Goal: Information Seeking & Learning: Learn about a topic

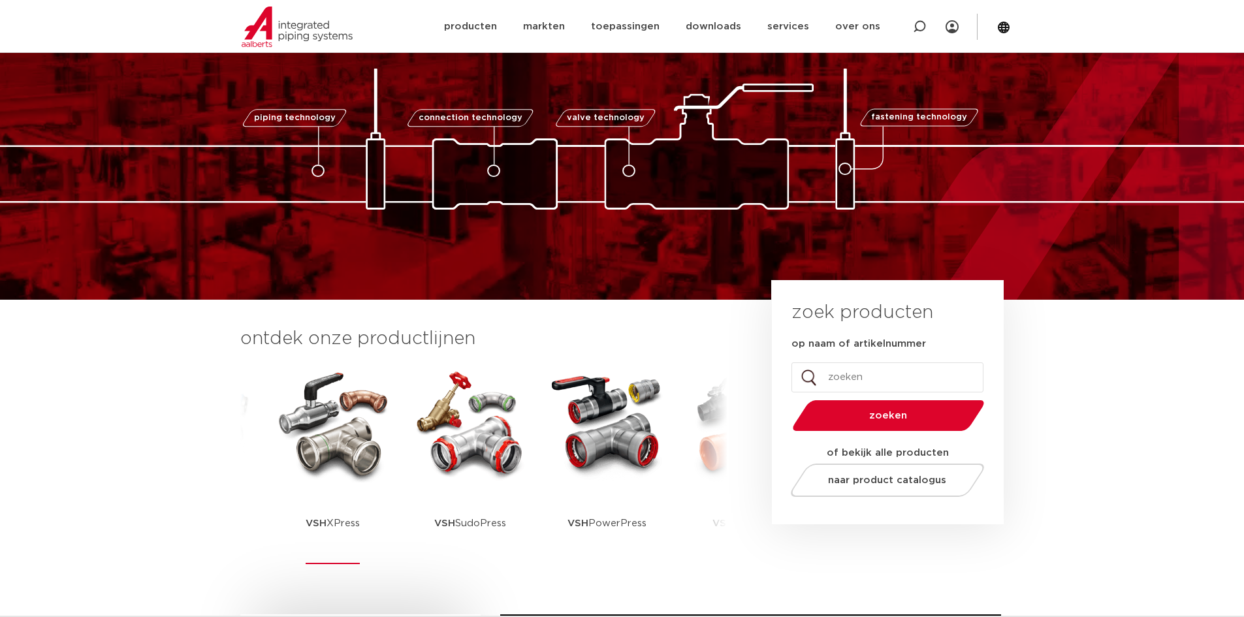
scroll to position [65, 0]
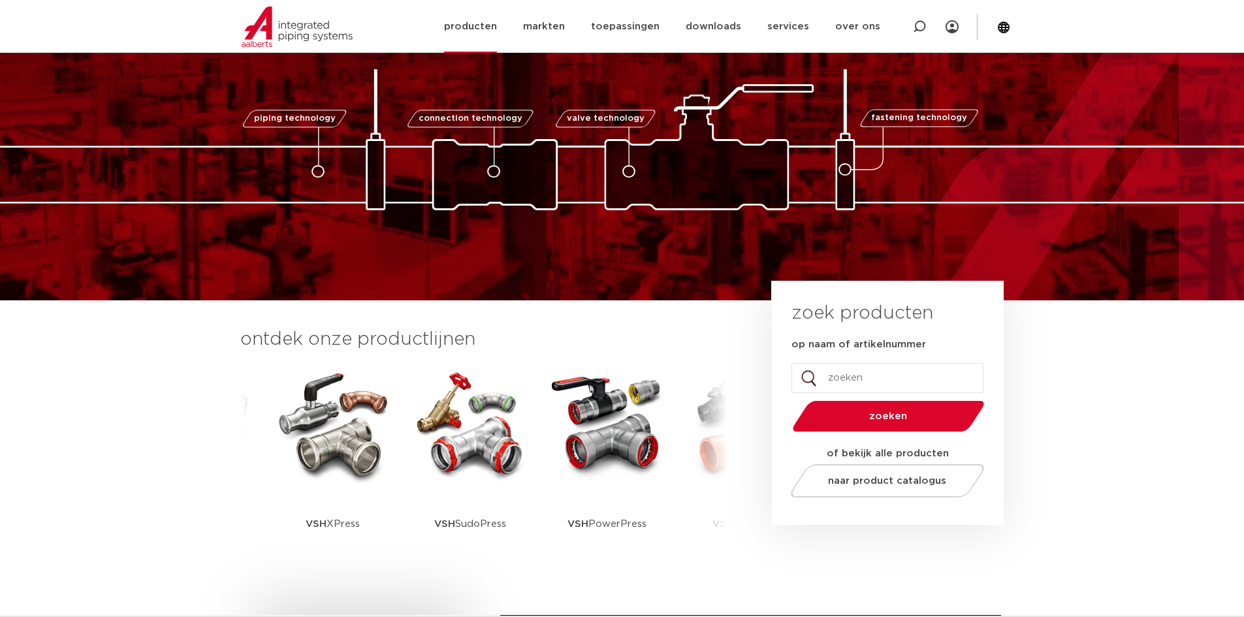
click at [482, 22] on link "producten" at bounding box center [470, 26] width 53 height 53
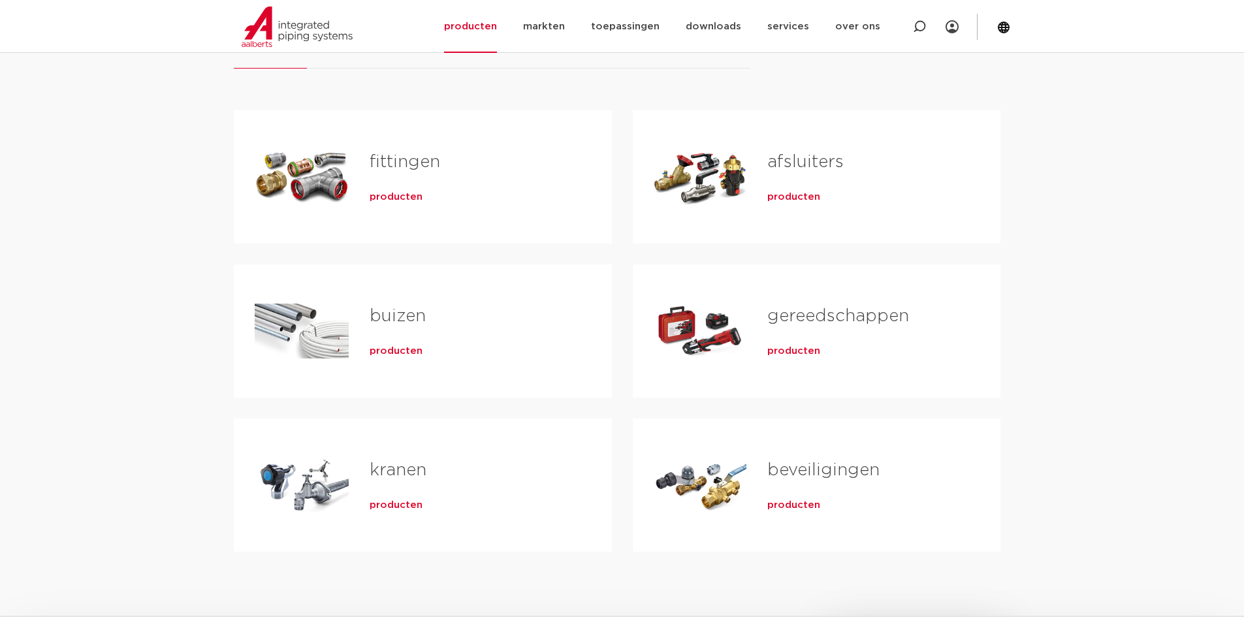
scroll to position [261, 0]
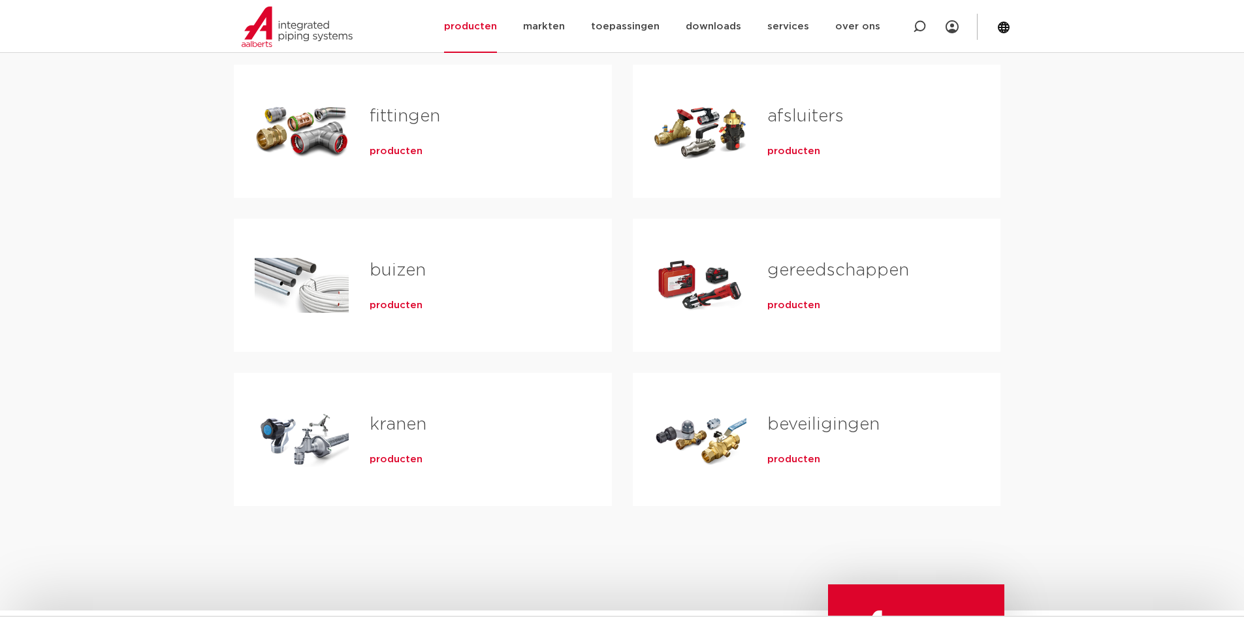
click at [389, 112] on link "fittingen" at bounding box center [405, 116] width 71 height 17
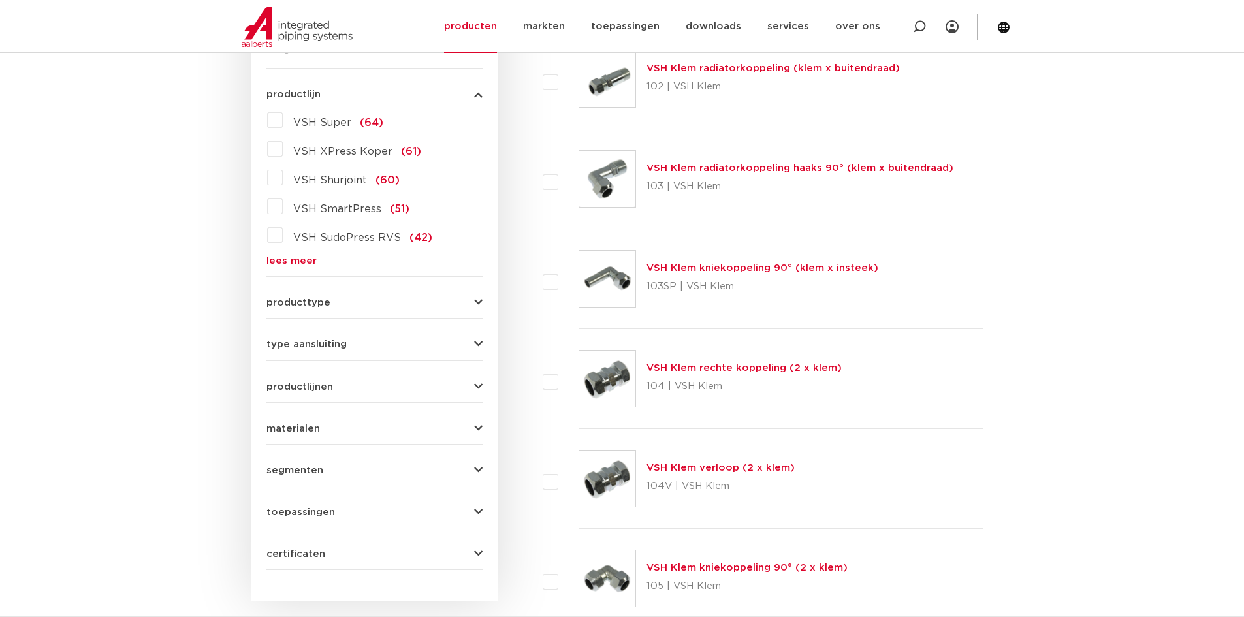
scroll to position [334, 0]
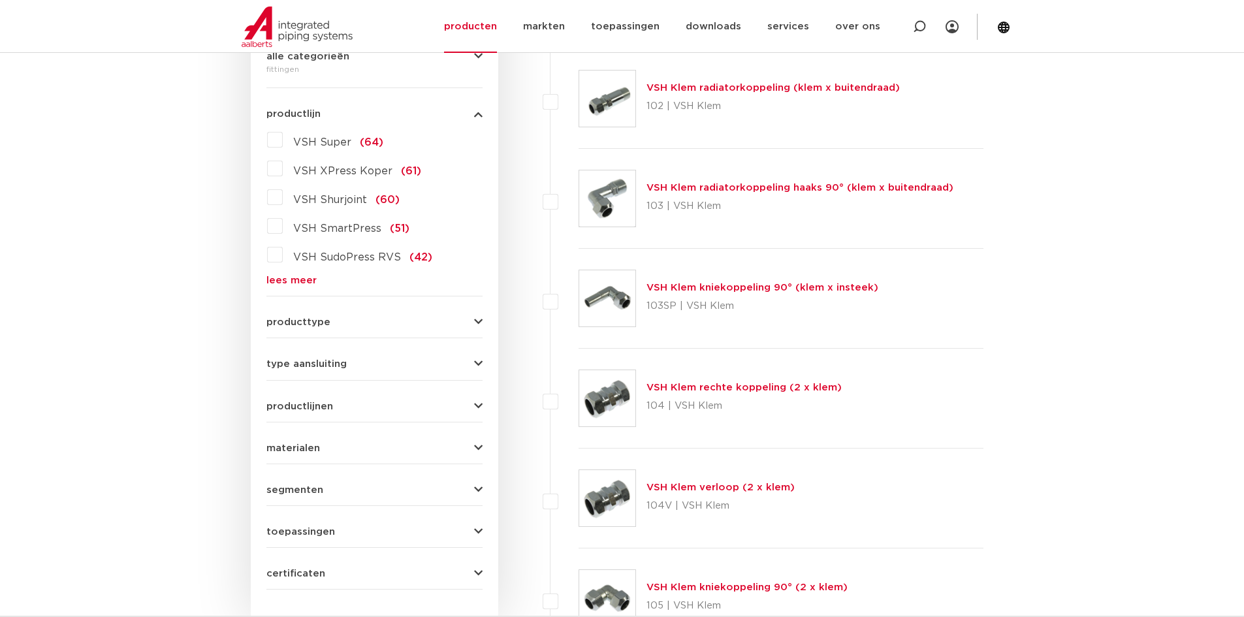
click at [302, 274] on div "VSH Super (64) VSH XPress Koper (61) VSH Shurjoint (60) VSH SmartPress (51) VSH…" at bounding box center [374, 207] width 216 height 156
click at [300, 281] on link "lees meer" at bounding box center [374, 281] width 216 height 10
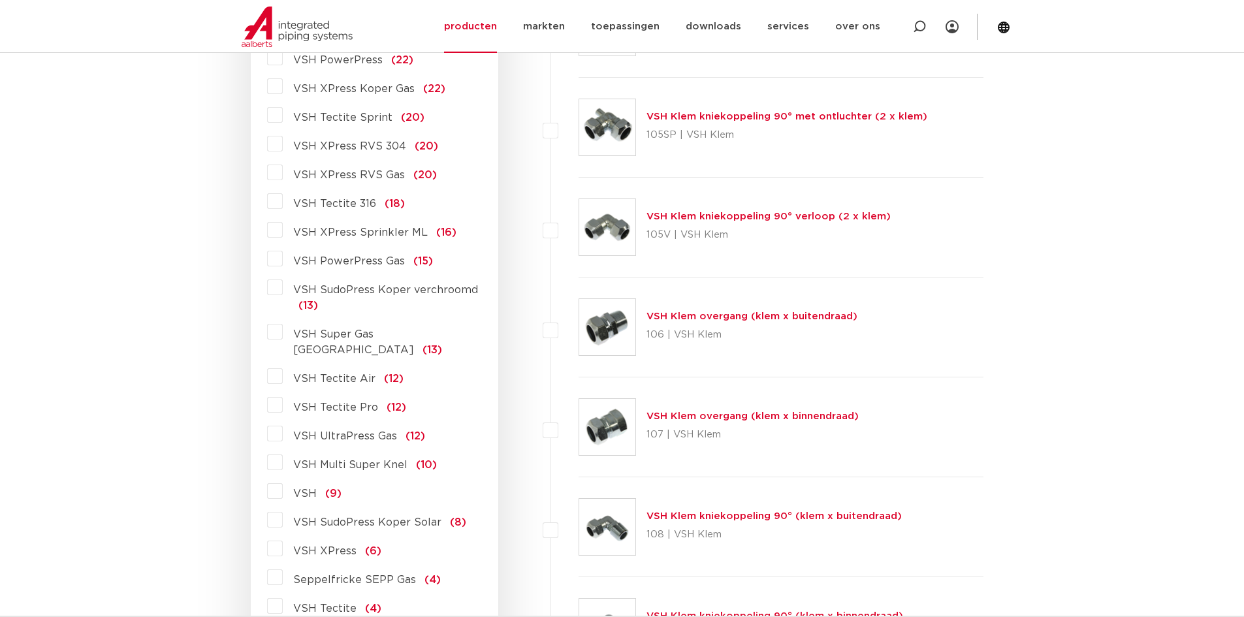
scroll to position [987, 0]
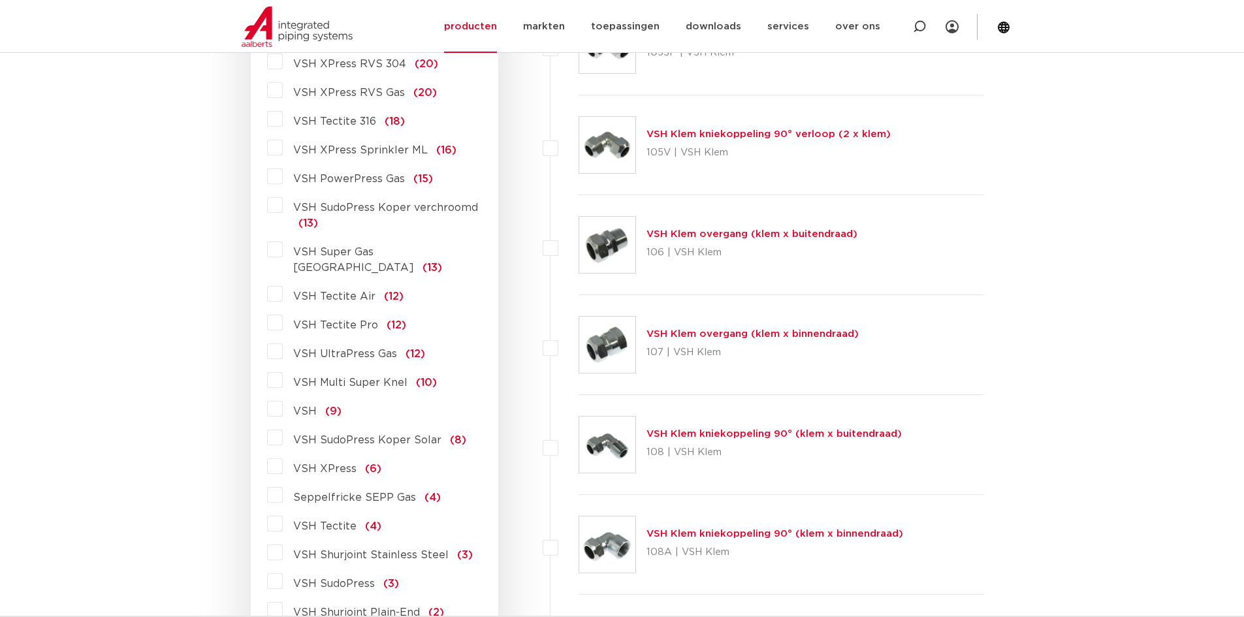
click at [283, 456] on label "VSH XPress (6)" at bounding box center [332, 466] width 99 height 21
click at [0, 0] on input "VSH XPress (6)" at bounding box center [0, 0] width 0 height 0
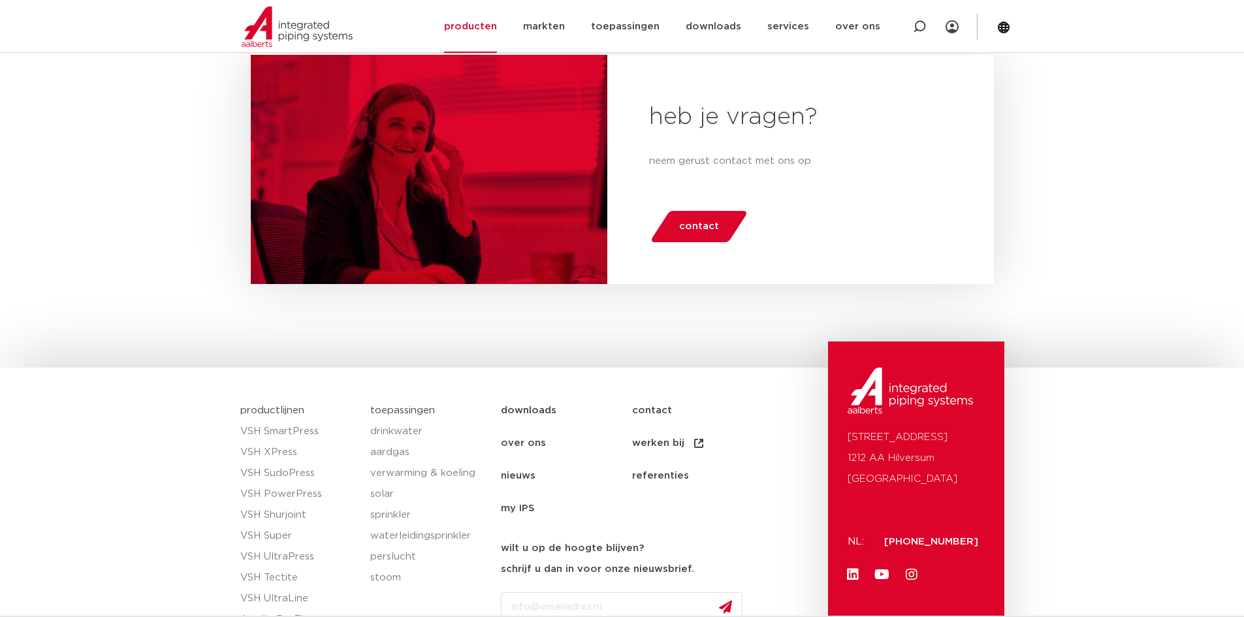
scroll to position [987, 0]
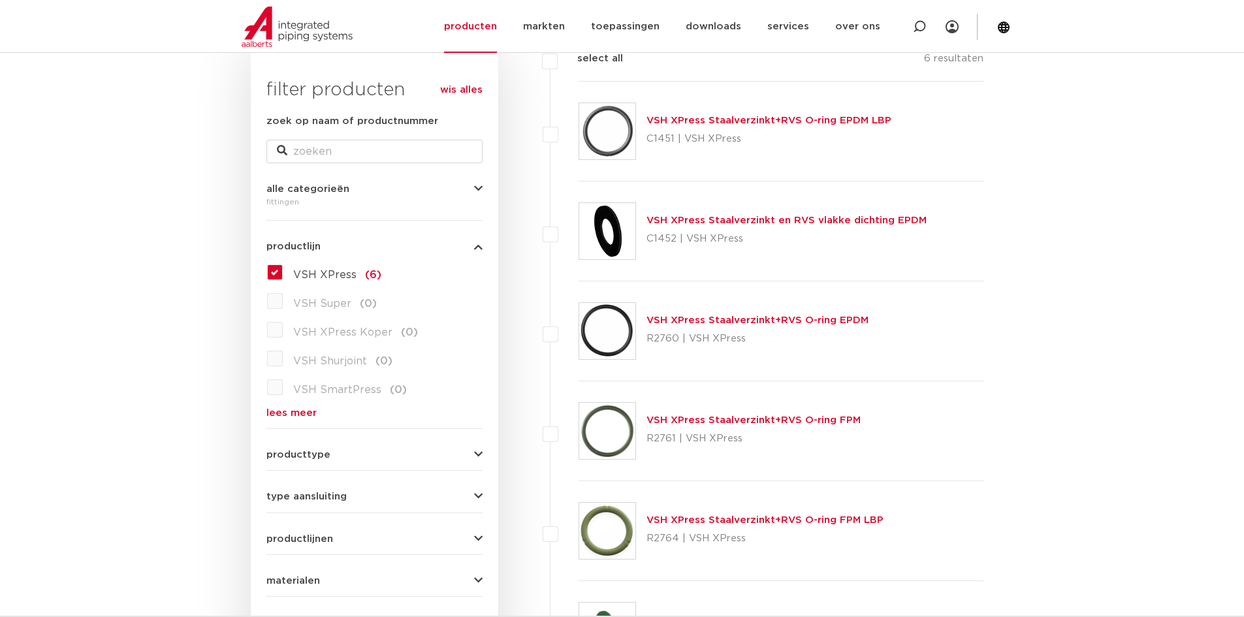
scroll to position [196, 0]
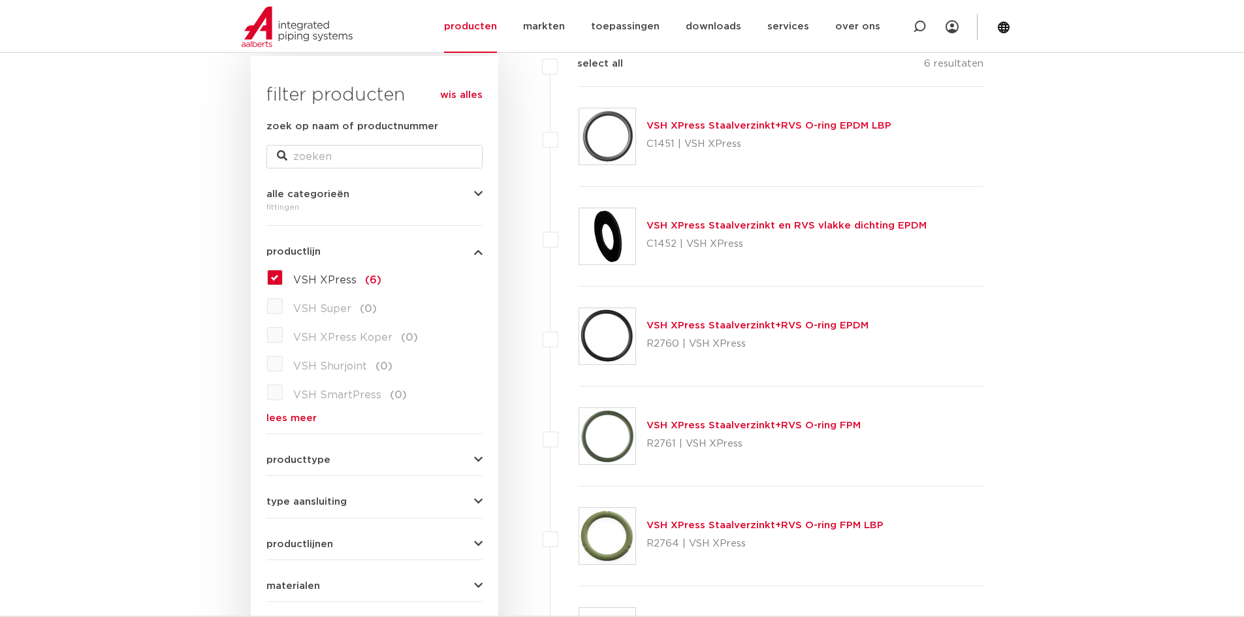
click at [483, 251] on div "wis alles filter producten zoek op naam of productnummer alle categorieën fitti…" at bounding box center [374, 407] width 247 height 703
click at [479, 250] on icon "button" at bounding box center [478, 252] width 8 height 10
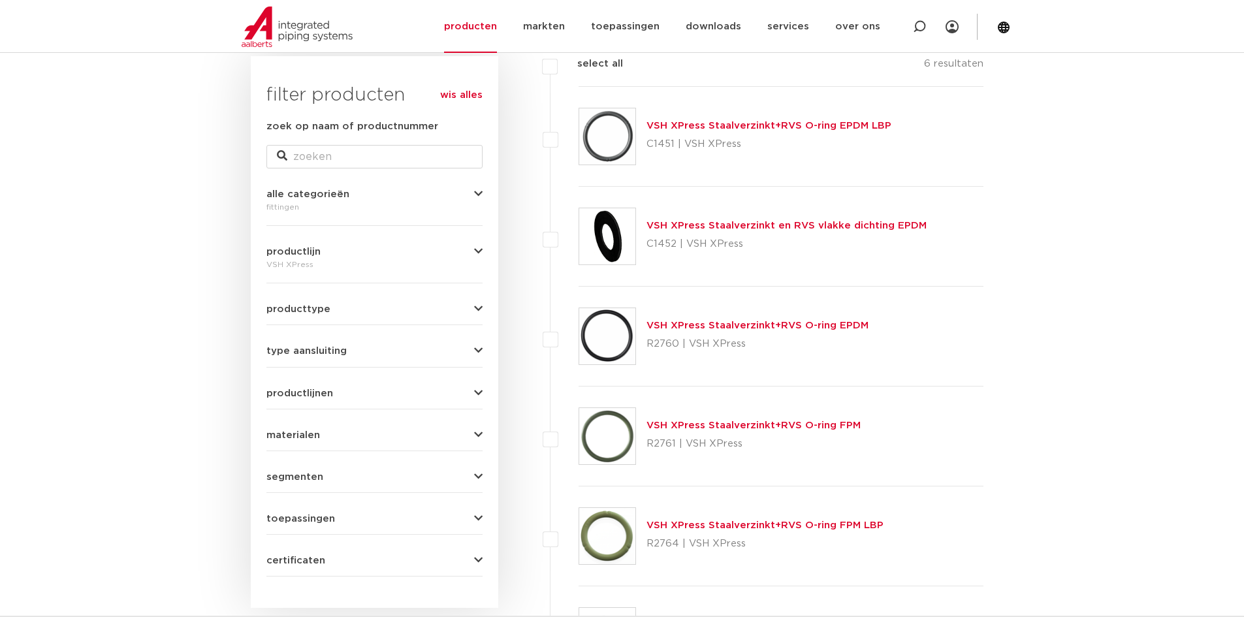
click at [479, 250] on icon "button" at bounding box center [478, 252] width 8 height 10
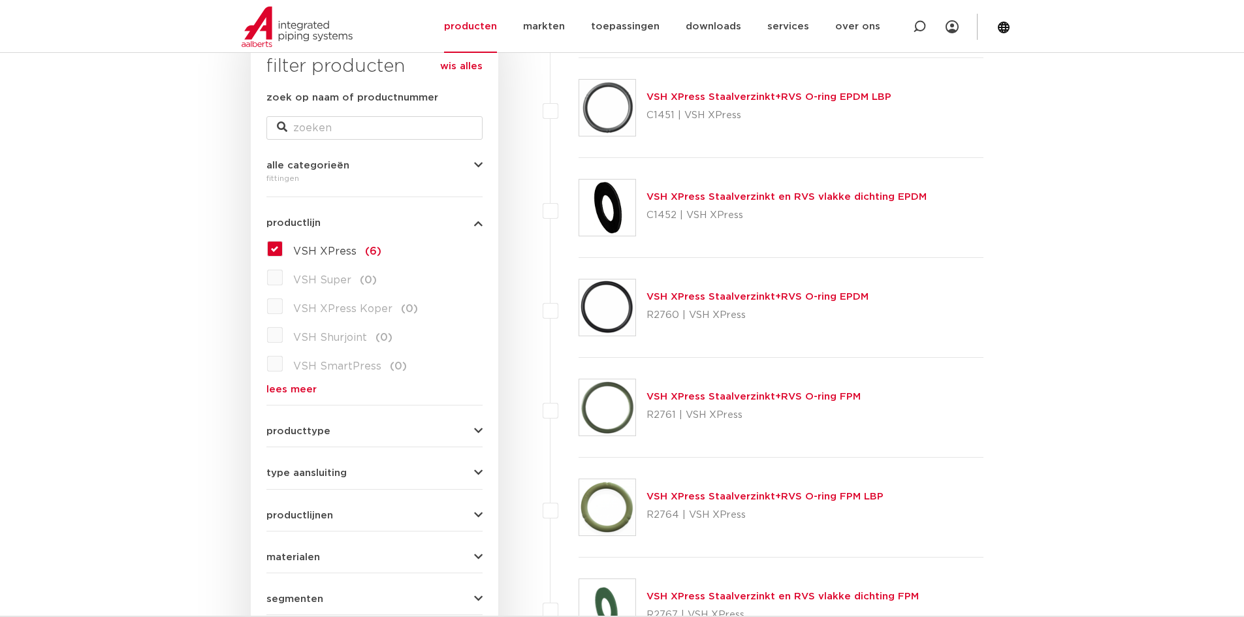
scroll to position [65, 0]
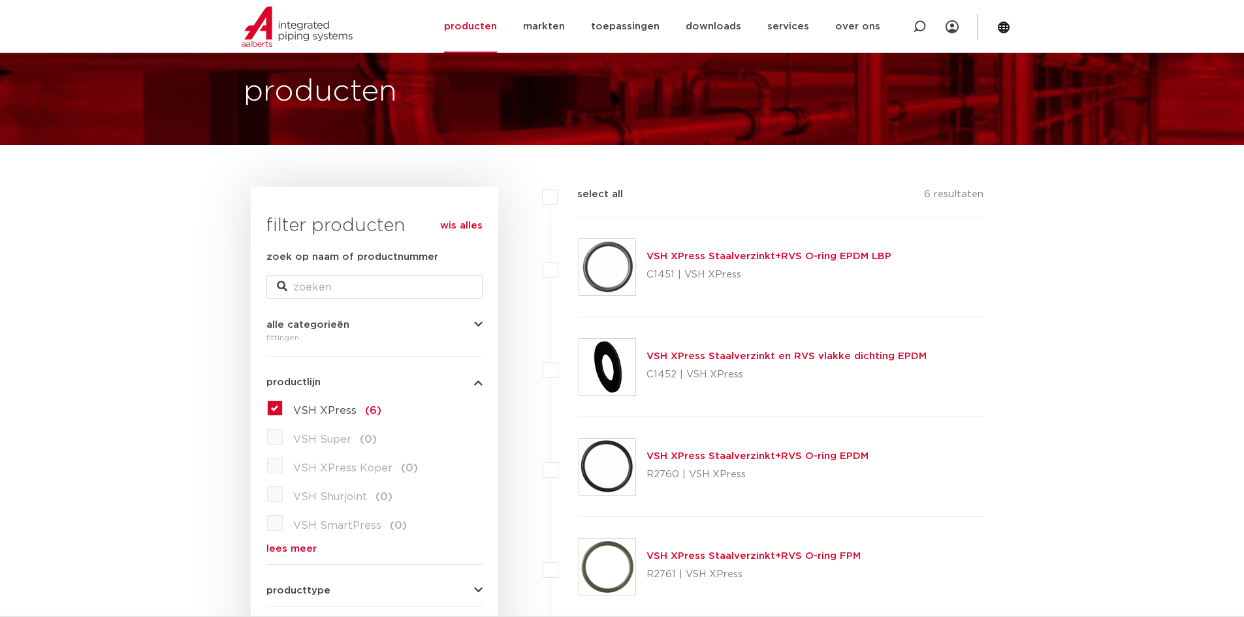
click at [326, 406] on span "VSH XPress" at bounding box center [324, 410] width 63 height 10
click at [0, 0] on input "VSH XPress (6)" at bounding box center [0, 0] width 0 height 0
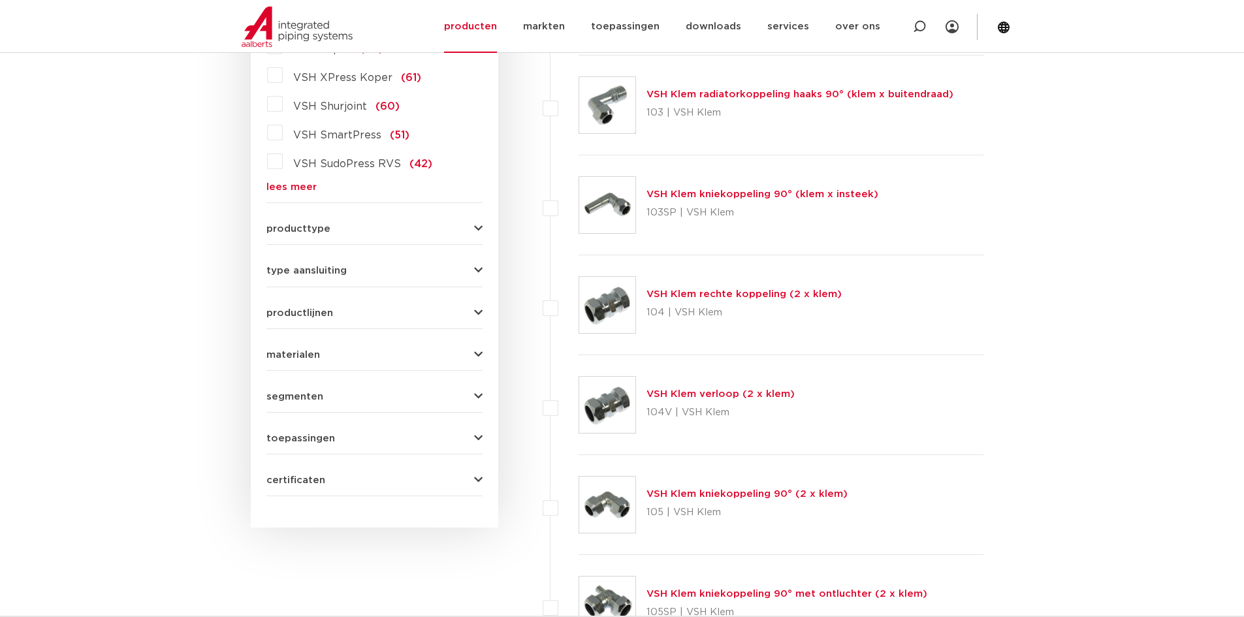
scroll to position [457, 0]
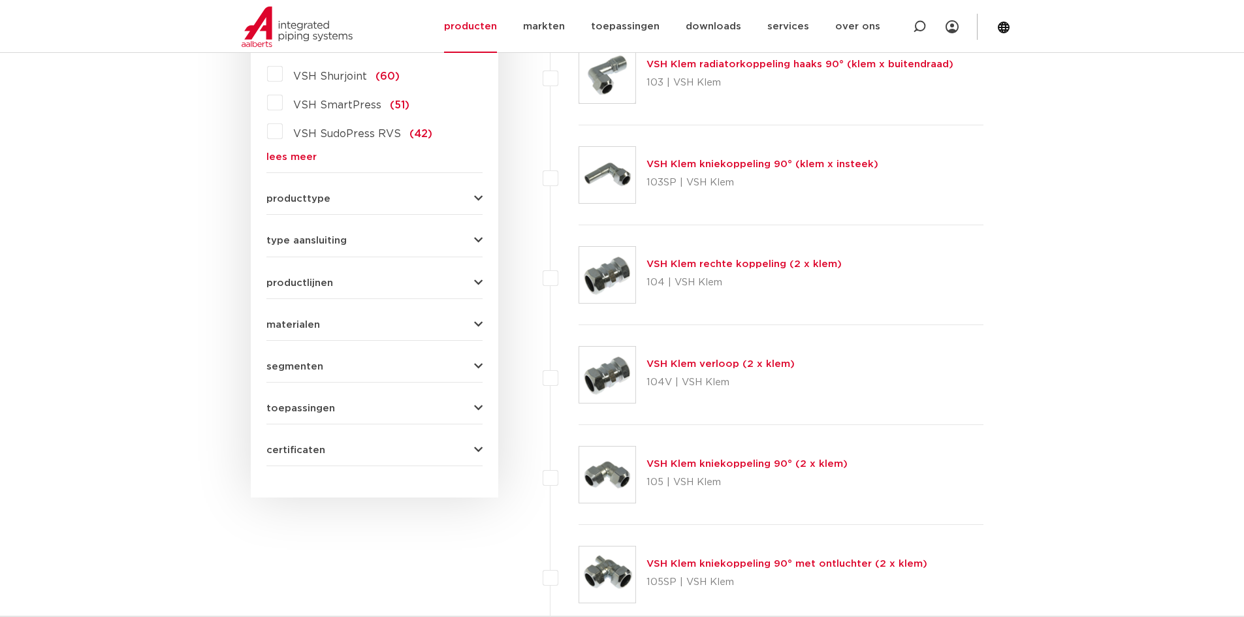
click at [479, 196] on icon "button" at bounding box center [478, 199] width 8 height 10
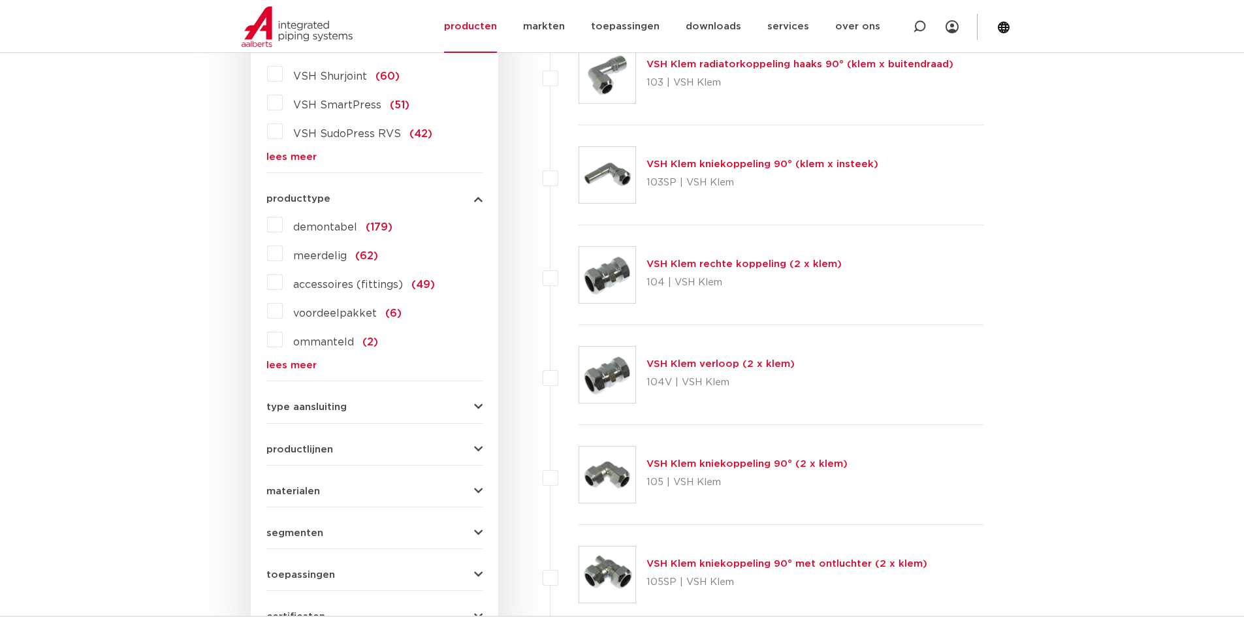
click at [479, 196] on icon "button" at bounding box center [478, 199] width 8 height 10
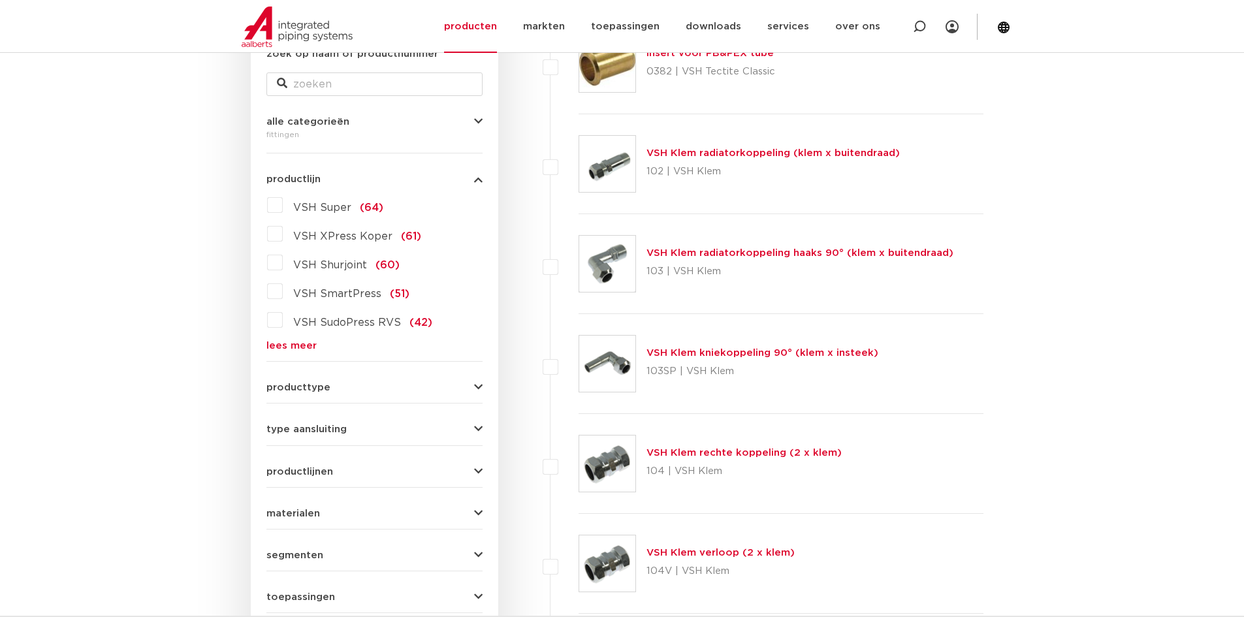
scroll to position [131, 0]
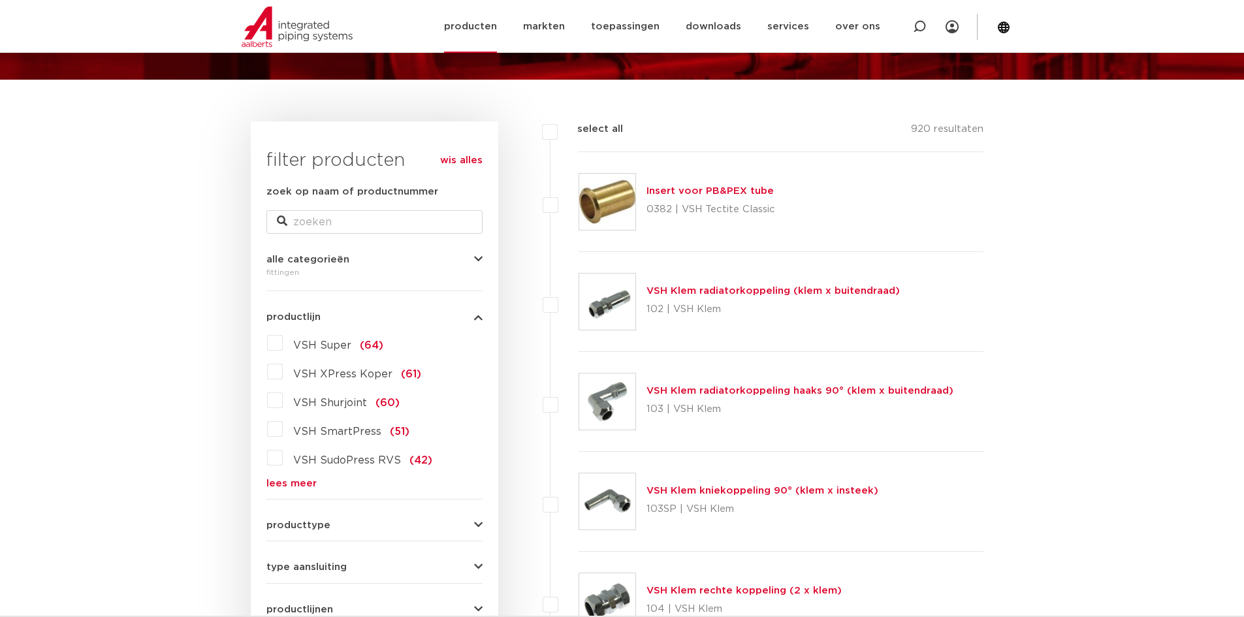
click at [479, 30] on link "producten" at bounding box center [470, 26] width 53 height 53
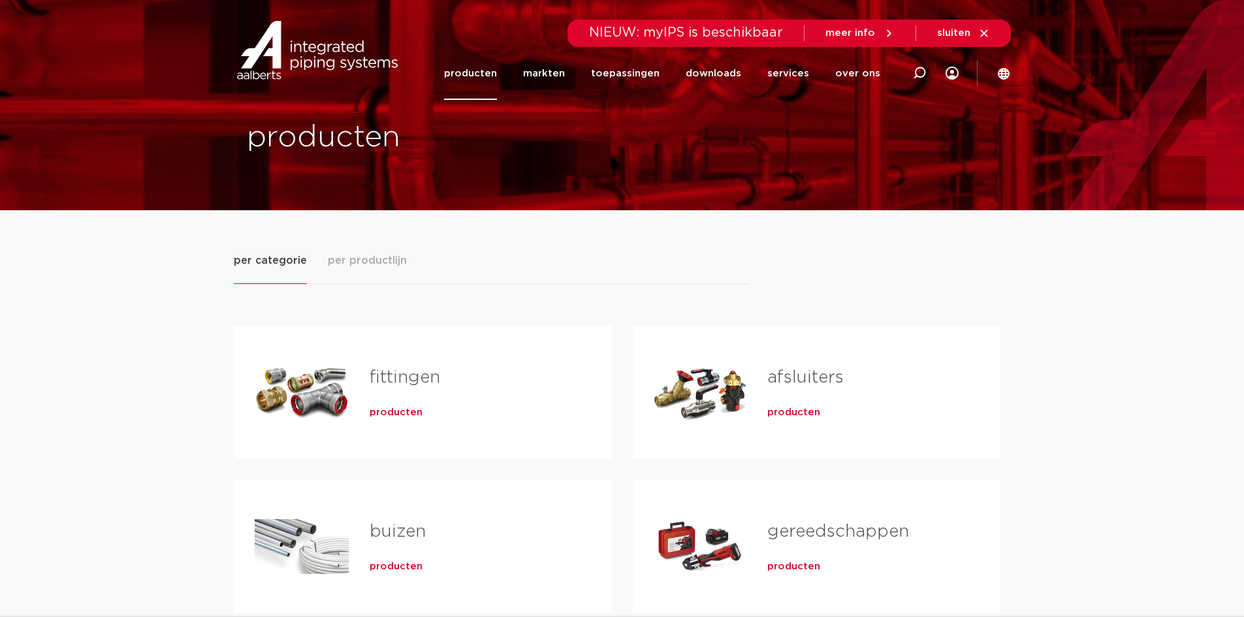
click at [406, 413] on span "producten" at bounding box center [396, 412] width 53 height 13
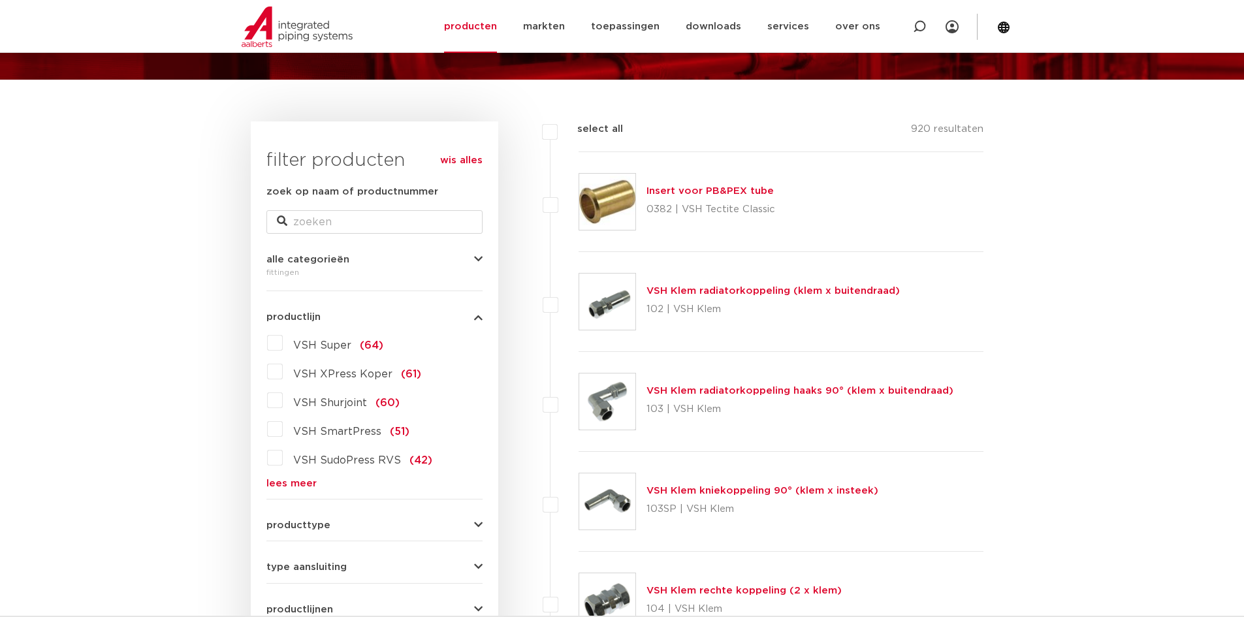
click at [296, 483] on link "lees meer" at bounding box center [374, 484] width 216 height 10
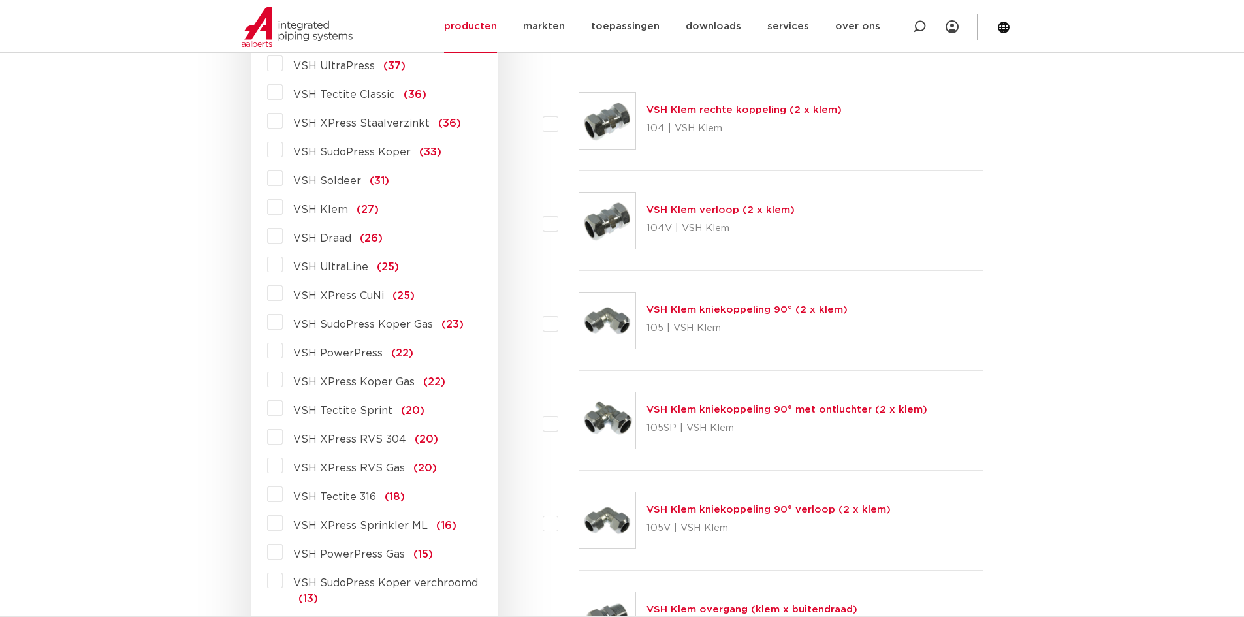
scroll to position [588, 0]
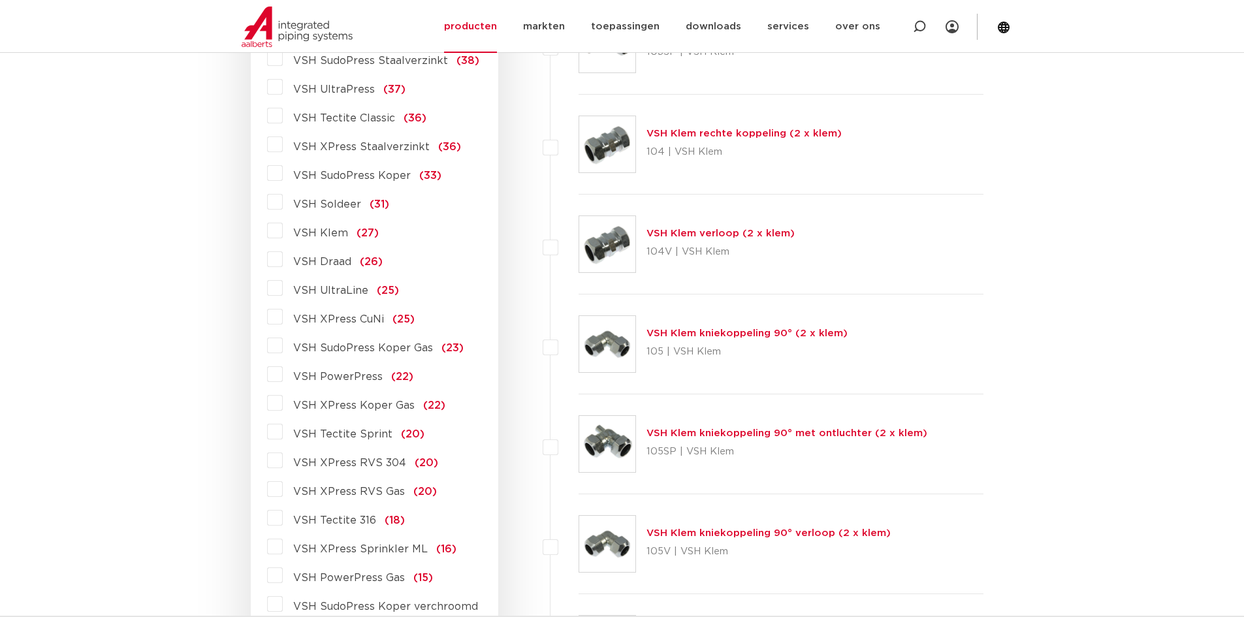
click at [283, 147] on label "VSH XPress Staalverzinkt (36)" at bounding box center [372, 144] width 178 height 21
click at [0, 0] on input "VSH XPress Staalverzinkt (36)" at bounding box center [0, 0] width 0 height 0
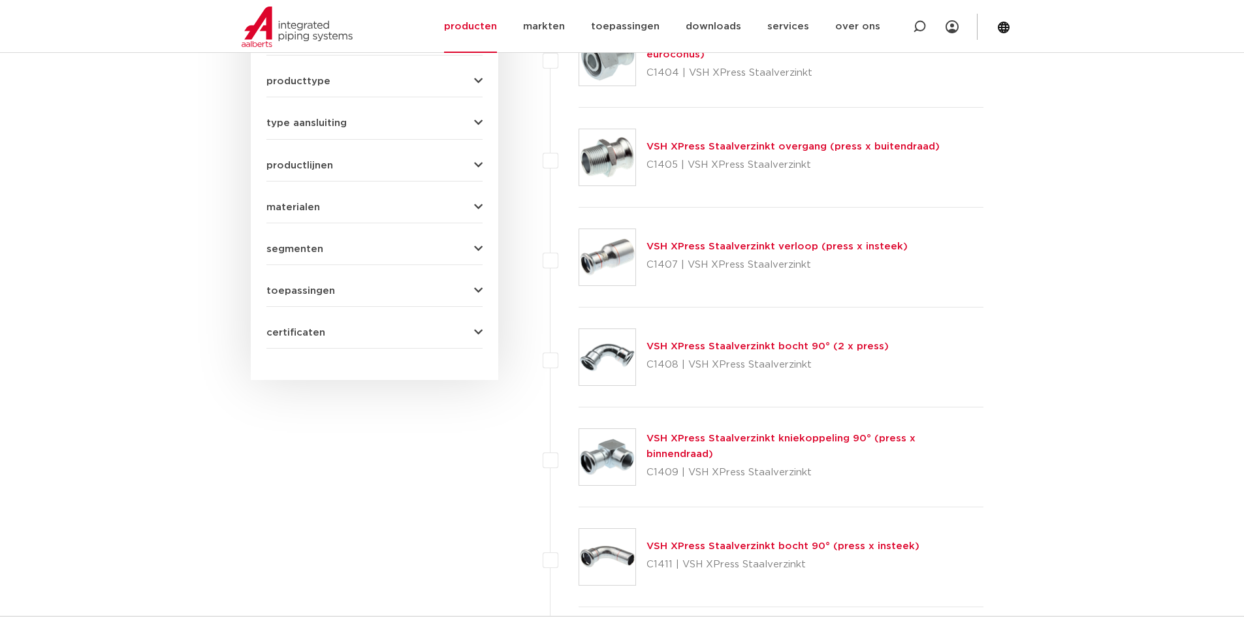
scroll to position [588, 0]
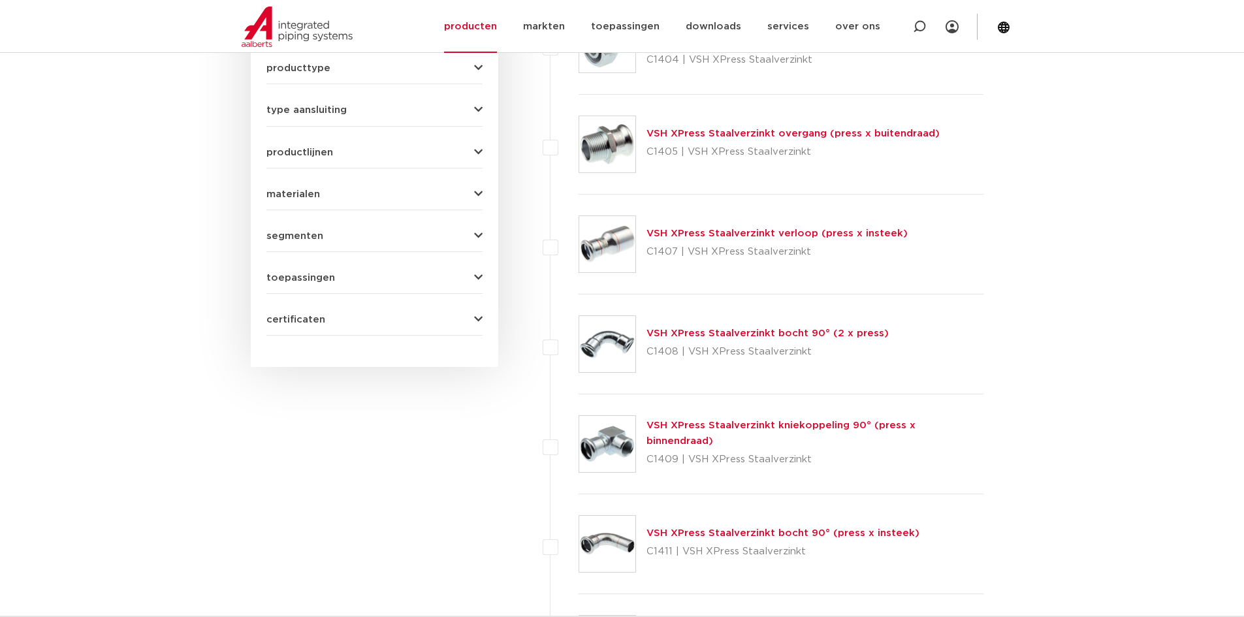
click at [749, 331] on link "VSH XPress Staalverzinkt bocht 90° (2 x press)" at bounding box center [767, 333] width 242 height 10
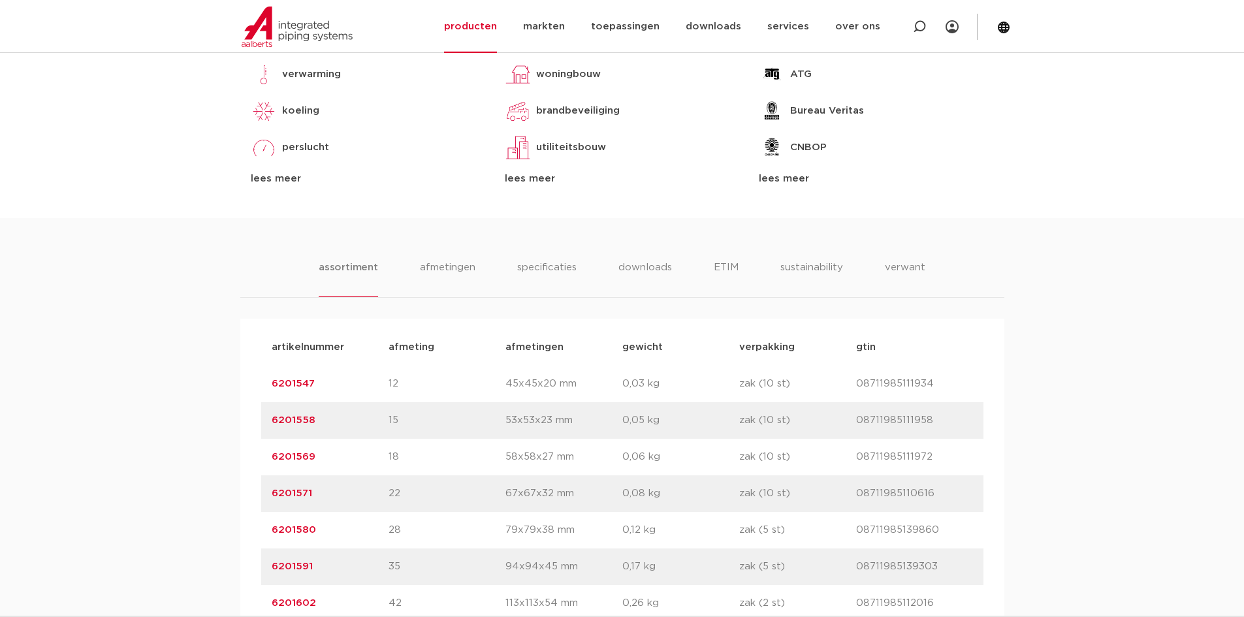
scroll to position [653, 0]
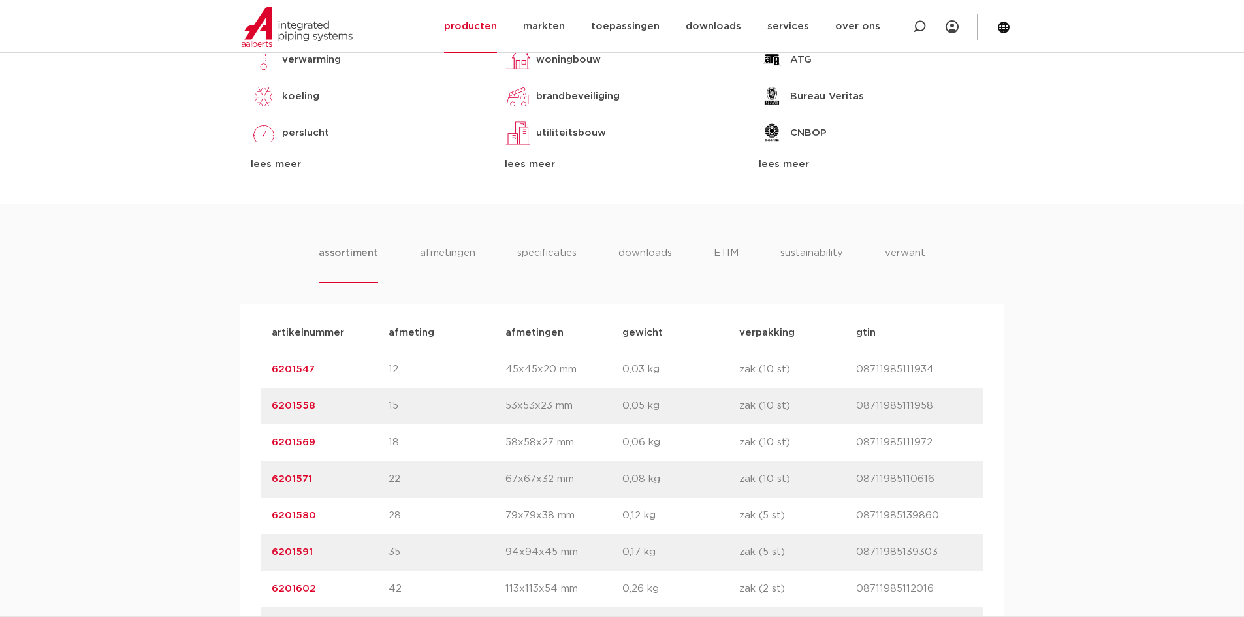
click at [287, 477] on link "6201571" at bounding box center [292, 479] width 40 height 10
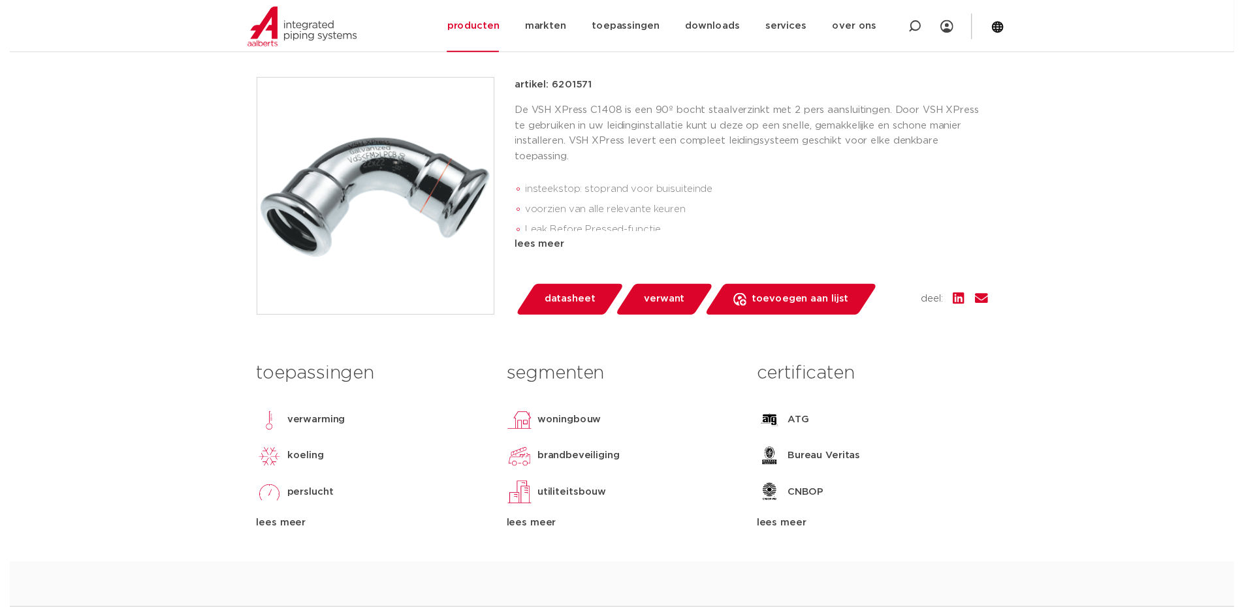
scroll to position [261, 0]
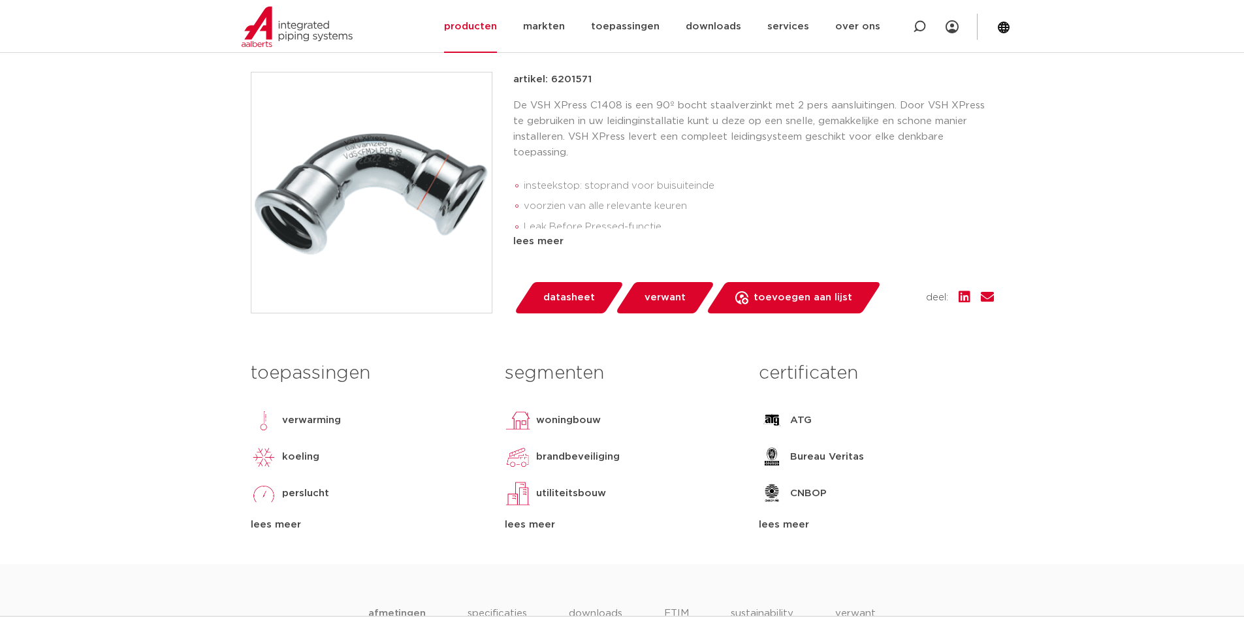
click at [561, 291] on span "datasheet" at bounding box center [569, 297] width 52 height 21
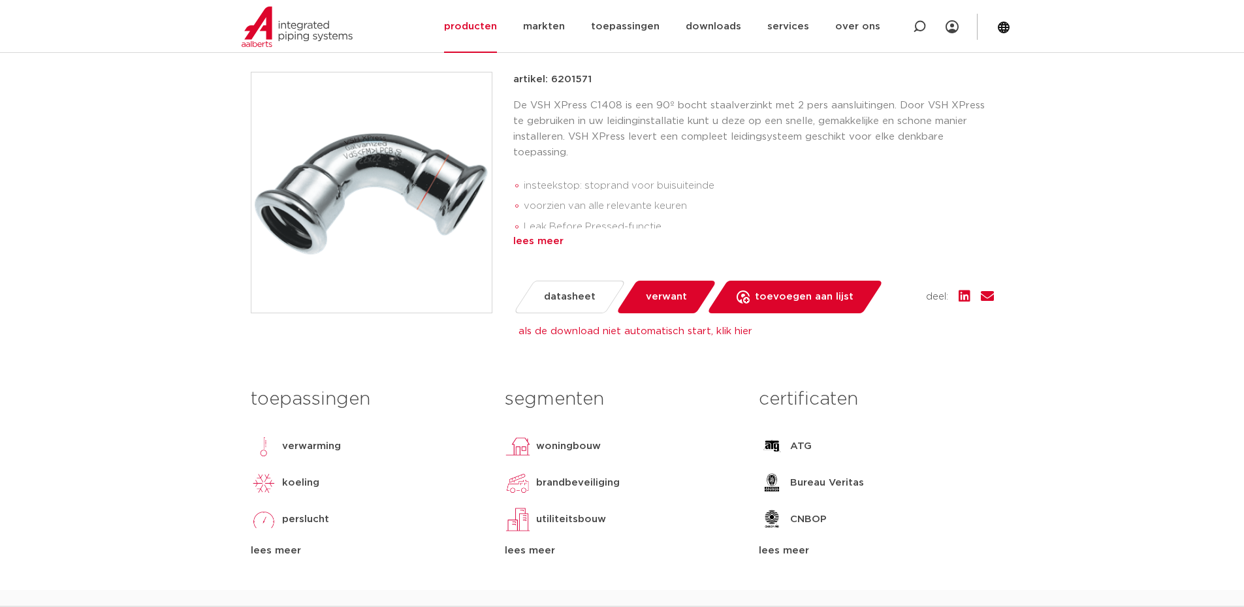
click at [536, 239] on div "lees meer" at bounding box center [753, 242] width 481 height 16
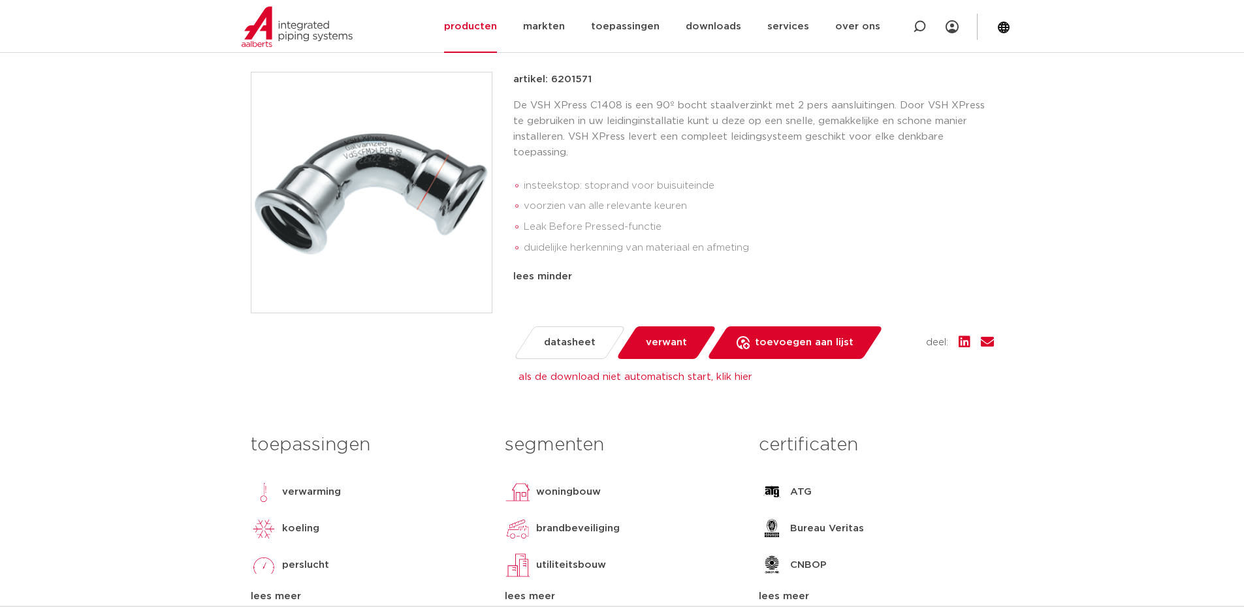
scroll to position [0, 0]
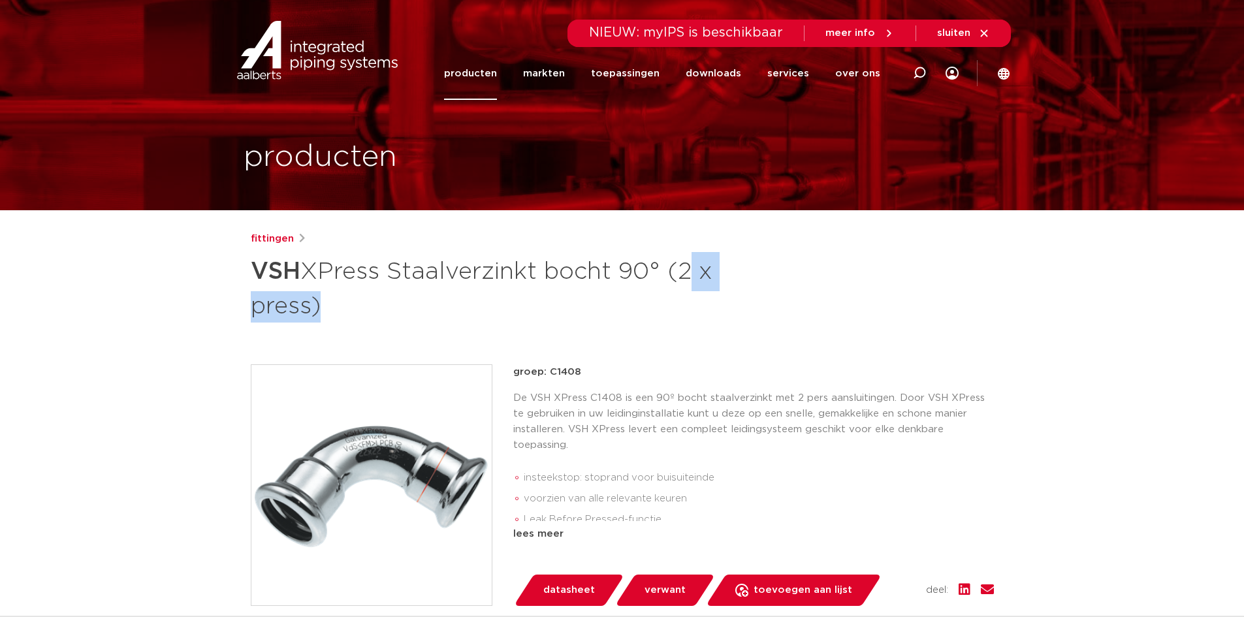
drag, startPoint x: 685, startPoint y: 275, endPoint x: 306, endPoint y: 311, distance: 381.1
click at [306, 311] on h1 "VSH XPress Staalverzinkt bocht 90° (2 x press)" at bounding box center [496, 287] width 490 height 71
click at [629, 75] on link "toepassingen" at bounding box center [625, 73] width 69 height 53
